Goal: Information Seeking & Learning: Learn about a topic

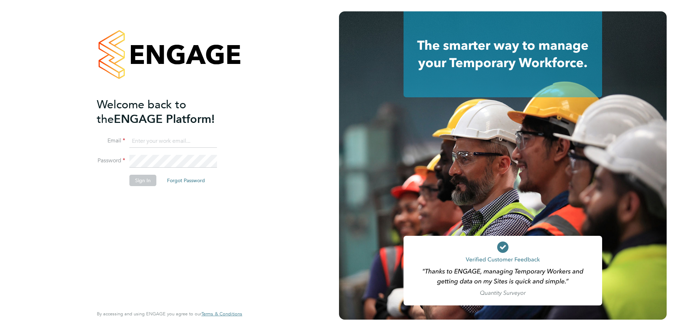
type input "[PERSON_NAME][EMAIL_ADDRESS][DOMAIN_NAME]"
click at [140, 182] on button "Sign In" at bounding box center [142, 180] width 27 height 11
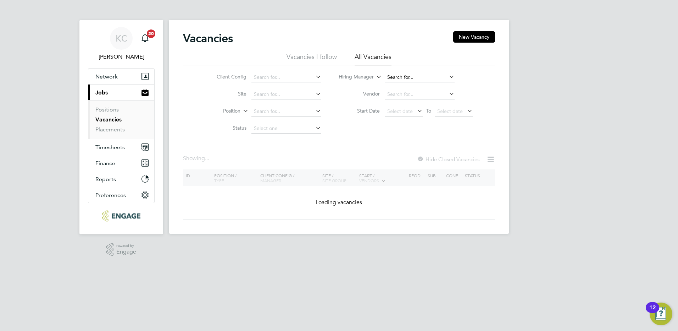
click at [429, 78] on input at bounding box center [420, 77] width 70 height 10
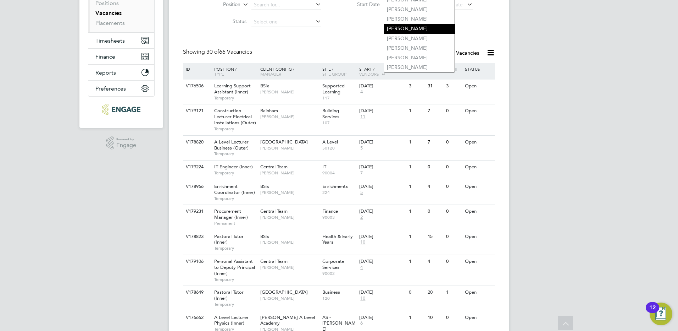
scroll to position [74, 0]
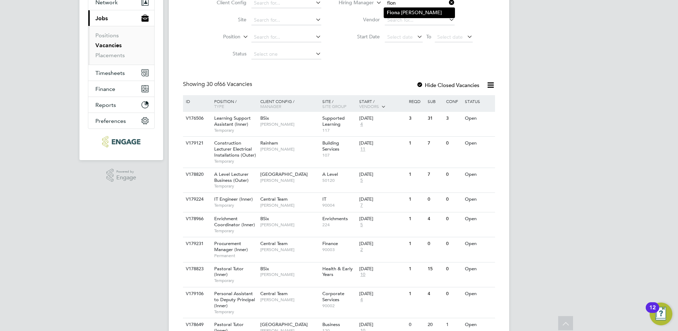
click at [415, 13] on li "Fion a Matthews" at bounding box center [419, 13] width 71 height 10
type input "Fiona Matthews"
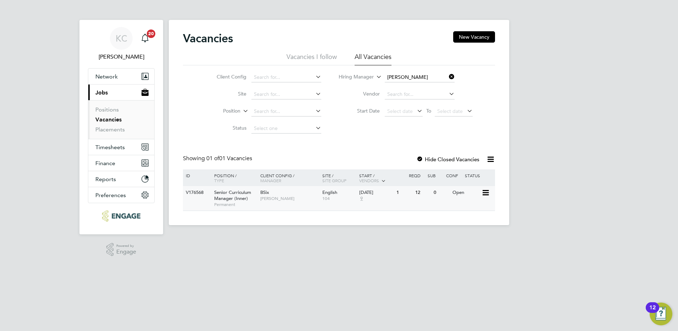
click at [237, 194] on span "Senior Curriculum Manager (Inner)" at bounding box center [232, 195] width 37 height 12
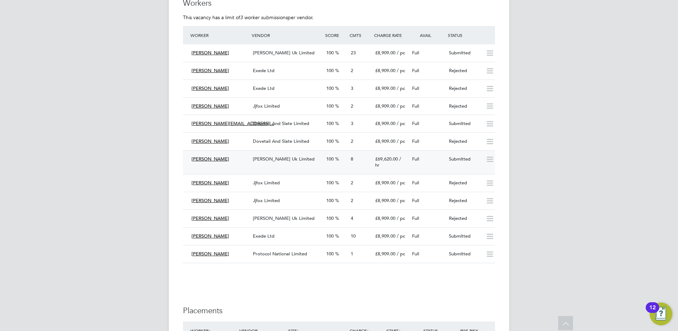
click at [258, 156] on span "Morgan Hunt Uk Limited" at bounding box center [284, 159] width 62 height 6
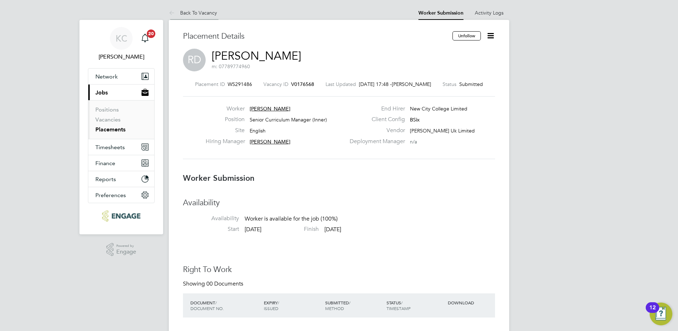
click at [208, 15] on link "Back To Vacancy" at bounding box center [193, 13] width 48 height 6
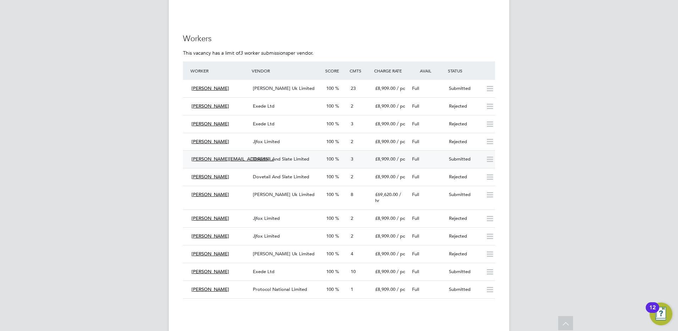
click at [277, 156] on span "Dovetail And Slate Limited" at bounding box center [281, 159] width 56 height 6
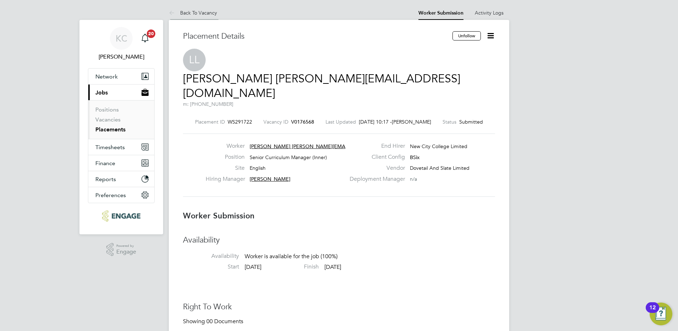
click at [212, 13] on link "Back To Vacancy" at bounding box center [193, 13] width 48 height 6
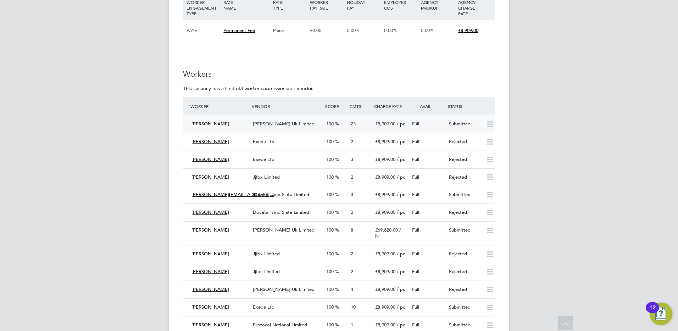
click at [294, 121] on span "Morgan Hunt Uk Limited" at bounding box center [284, 124] width 62 height 6
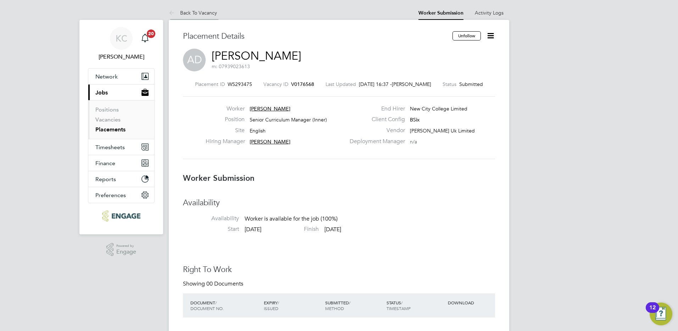
click at [202, 14] on link "Back To Vacancy" at bounding box center [193, 13] width 48 height 6
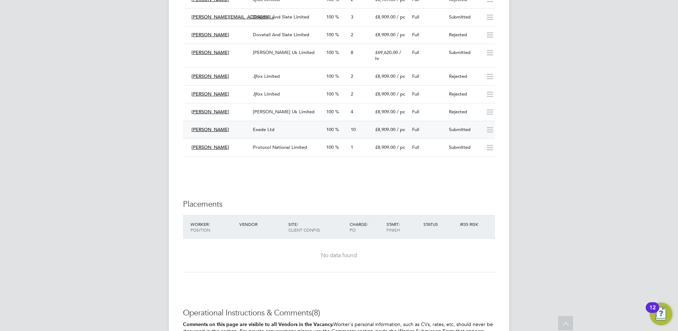
click at [291, 124] on div "Exede Ltd" at bounding box center [286, 130] width 73 height 12
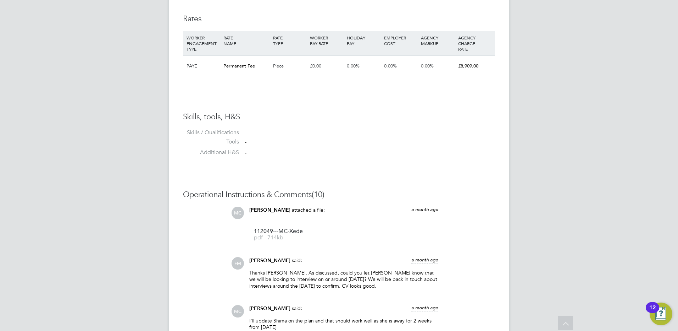
scroll to position [547, 0]
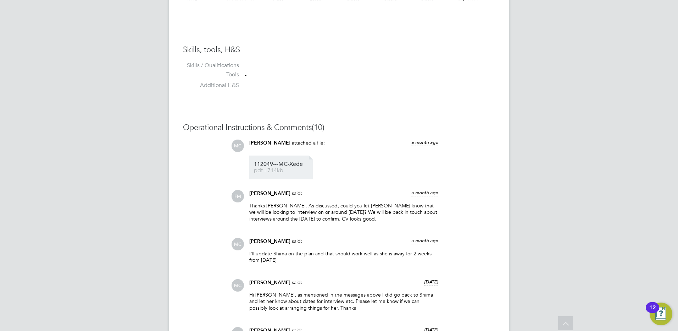
click at [277, 167] on span "112049---MC-Xede" at bounding box center [282, 163] width 57 height 5
